Goal: Task Accomplishment & Management: Use online tool/utility

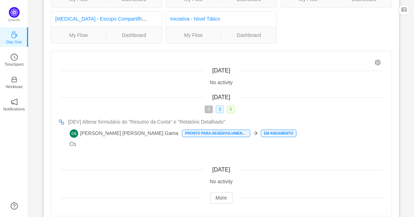
scroll to position [35, 0]
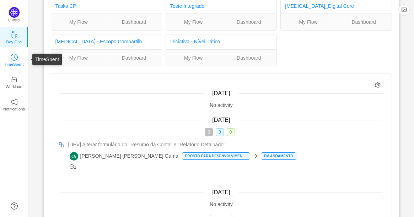
click at [15, 61] on p "TimeSpent" at bounding box center [14, 64] width 19 height 6
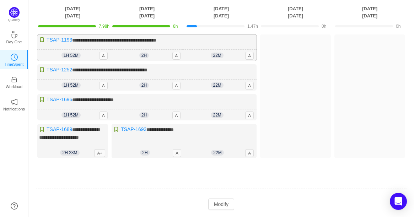
scroll to position [35, 0]
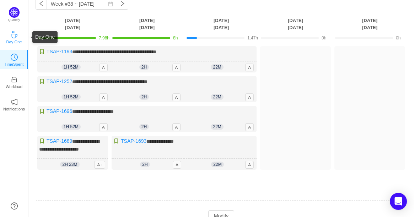
click at [10, 39] on p "Day One" at bounding box center [14, 42] width 16 height 6
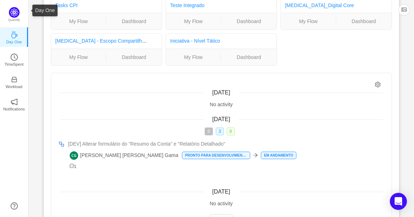
scroll to position [9, 0]
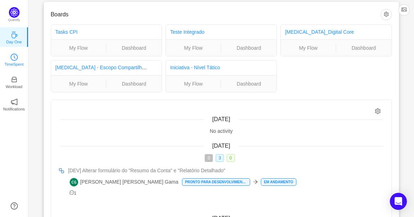
click at [12, 61] on p "TimeSpent" at bounding box center [14, 64] width 19 height 6
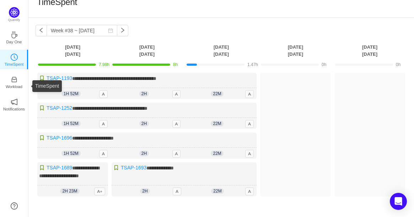
scroll to position [35, 0]
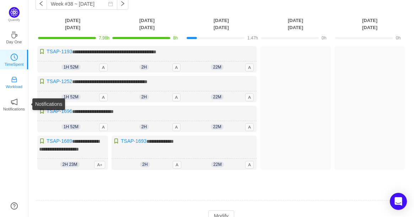
click at [14, 87] on p "Workload" at bounding box center [14, 86] width 17 height 6
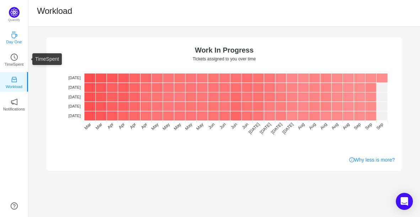
click at [18, 40] on link "Day One" at bounding box center [14, 36] width 7 height 7
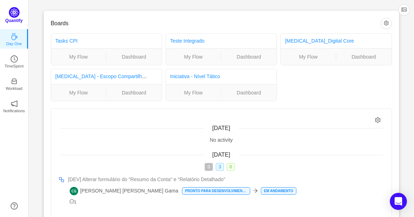
click at [10, 14] on img at bounding box center [14, 12] width 11 height 11
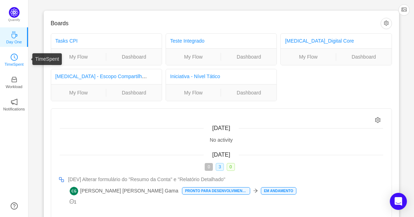
click at [15, 59] on icon "icon: clock-circle" at bounding box center [14, 57] width 7 height 7
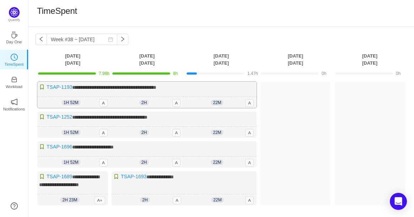
click at [148, 85] on span "**********" at bounding box center [114, 87] width 84 height 5
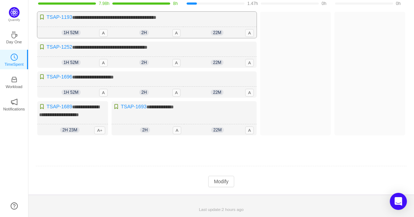
scroll to position [75, 0]
click at [84, 114] on div "**********" at bounding box center [72, 118] width 71 height 34
